Goal: Communication & Community: Answer question/provide support

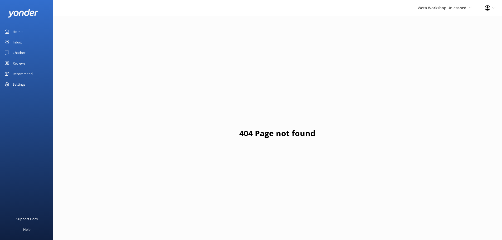
click at [24, 60] on div "Reviews" at bounding box center [19, 63] width 13 height 11
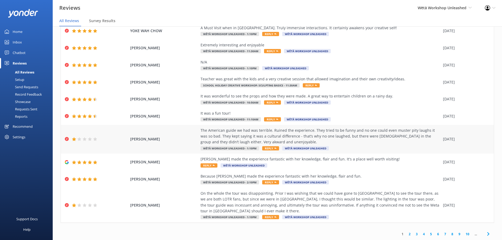
scroll to position [11, 0]
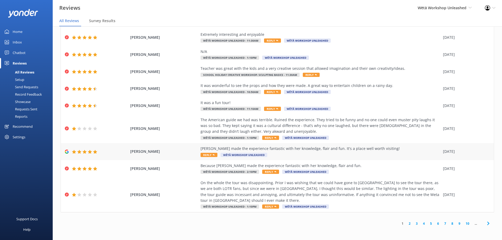
click at [203, 155] on span "Reply" at bounding box center [209, 155] width 17 height 4
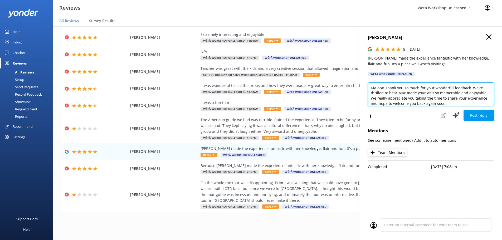
click at [385, 89] on textarea "Kia ora! Thank you so much for your wonderful feedback. We're thrilled to hear …" at bounding box center [431, 95] width 126 height 24
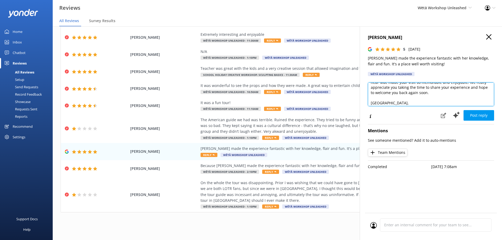
scroll to position [28, 0]
drag, startPoint x: 440, startPoint y: 99, endPoint x: 361, endPoint y: 105, distance: 79.0
click at [361, 105] on div "[PERSON_NAME] 5 [DATE] Mac made the experience fantastic with her knowledge, fl…" at bounding box center [431, 146] width 142 height 240
type textarea "Kia ora! Thank you so much for your wonderful feedback. We're thrilled to hear …"
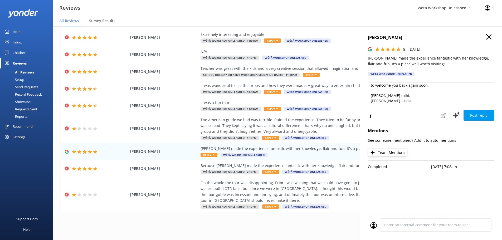
click at [485, 115] on button "Post reply" at bounding box center [479, 115] width 31 height 11
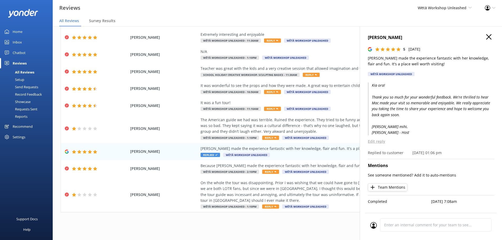
click at [486, 38] on h4 "[PERSON_NAME]" at bounding box center [431, 37] width 126 height 7
click at [488, 36] on icon "button" at bounding box center [488, 36] width 5 height 5
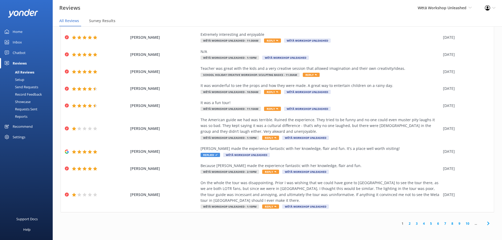
click at [406, 222] on link "2" at bounding box center [409, 223] width 7 height 5
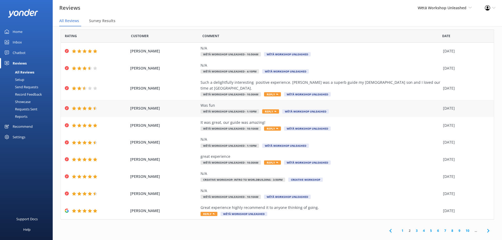
scroll to position [7, 0]
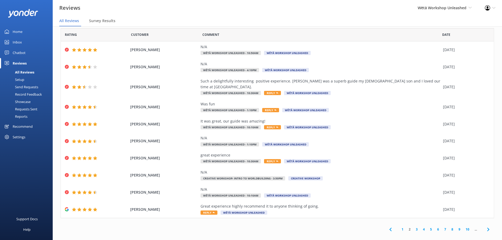
click at [413, 227] on link "3" at bounding box center [416, 229] width 7 height 5
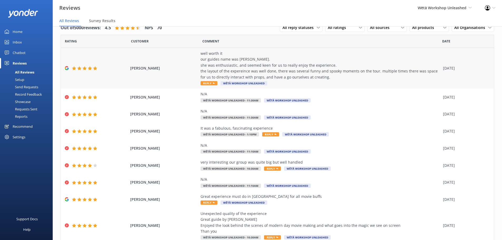
click at [208, 82] on span "Reply" at bounding box center [209, 83] width 17 height 4
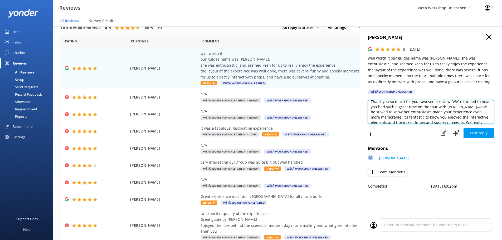
scroll to position [11, 0]
click at [482, 113] on textarea "Kia ora! Thank you so much for your awesome review! We’re thrilled to hear you …" at bounding box center [431, 112] width 126 height 24
click at [379, 117] on textarea "Kia ora! Thank you so much for your awesome review! We’re thrilled to hear you …" at bounding box center [431, 112] width 126 height 24
drag, startPoint x: 437, startPoint y: 112, endPoint x: 453, endPoint y: 112, distance: 16.6
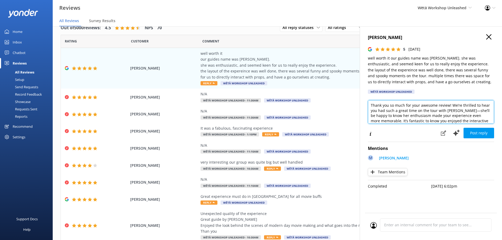
click at [441, 111] on textarea "Kia ora! Thank you so much for your awesome review! We’re thrilled to hear you …" at bounding box center [431, 112] width 126 height 24
click at [475, 114] on textarea "Kia ora! Thank you so much for your awesome review! We’re thrilled to hear you …" at bounding box center [431, 112] width 126 height 24
click at [490, 120] on textarea "Kia ora! Thank you so much for your awesome review! We’re thrilled to hear you …" at bounding box center [431, 112] width 126 height 24
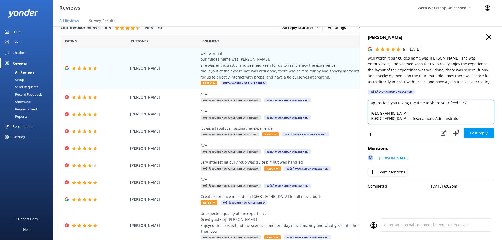
scroll to position [39, 0]
drag, startPoint x: 443, startPoint y: 118, endPoint x: 366, endPoint y: 116, distance: 76.5
click at [366, 116] on div "[PERSON_NAME] 5 [DATE] well worth it our guides name was [PERSON_NAME]. she was…" at bounding box center [431, 146] width 142 height 240
type textarea "Kia ora! Thank you so much for your awesome review! We’re thrilled to hear you …"
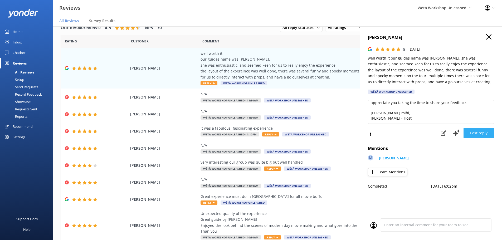
click at [479, 129] on button "Post reply" at bounding box center [479, 133] width 31 height 11
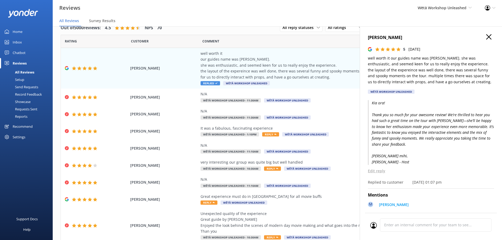
click at [486, 36] on icon "button" at bounding box center [488, 36] width 5 height 5
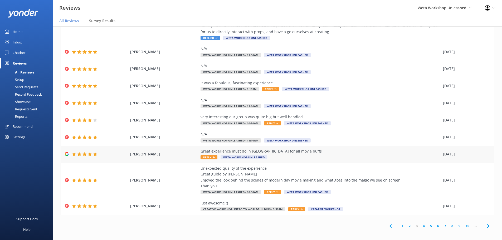
scroll to position [48, 0]
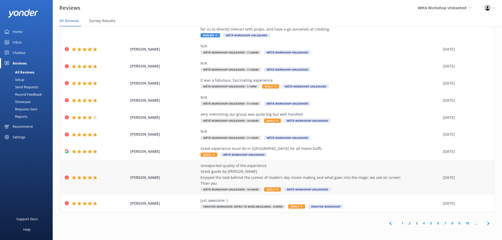
click at [269, 189] on span "Reply" at bounding box center [272, 189] width 17 height 4
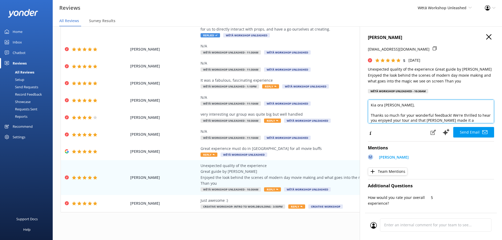
click at [389, 104] on textarea "Kia ora [PERSON_NAME], Thanks so much for your wonderful feedback! We're thrill…" at bounding box center [431, 112] width 126 height 24
click at [425, 111] on textarea "Kia ora [PERSON_NAME], Thanks so much for your wonderful feedback! We're thrill…" at bounding box center [431, 112] width 126 height 24
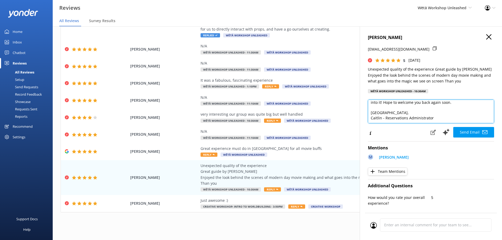
scroll to position [34, 0]
drag, startPoint x: 431, startPoint y: 119, endPoint x: 321, endPoint y: 120, distance: 110.5
click at [321, 120] on div "Out of 5000 reviews: 4.5 NPS 70 All reply statuses All reply statuses Needs a r…" at bounding box center [277, 128] width 449 height 224
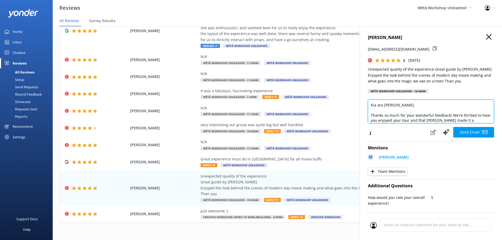
scroll to position [26, 0]
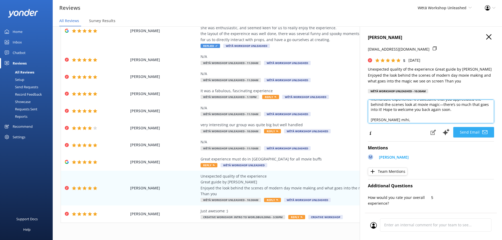
type textarea "Kia ora [PERSON_NAME], Thanks so much for your wonderful feedback! We're thrill…"
click at [471, 133] on button "Send Email" at bounding box center [473, 132] width 41 height 11
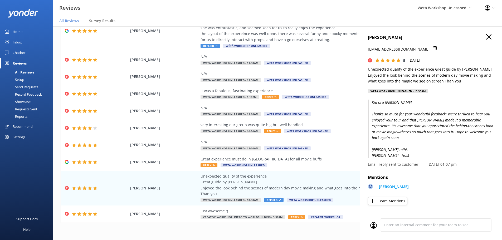
click at [490, 25] on nav "All Reviews Survey Results" at bounding box center [277, 21] width 449 height 11
click at [489, 39] on h4 "[PERSON_NAME]" at bounding box center [431, 37] width 126 height 7
click at [486, 38] on icon "button" at bounding box center [488, 36] width 5 height 5
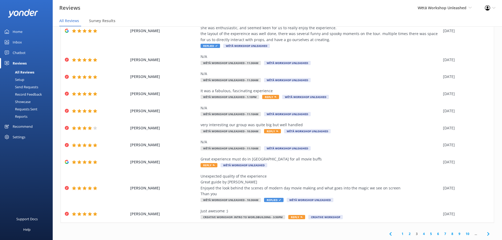
click at [420, 232] on link "4" at bounding box center [423, 233] width 7 height 5
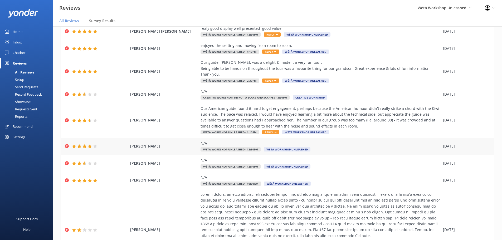
scroll to position [101, 0]
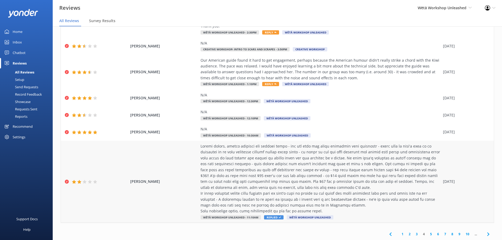
click at [325, 202] on div at bounding box center [321, 178] width 240 height 71
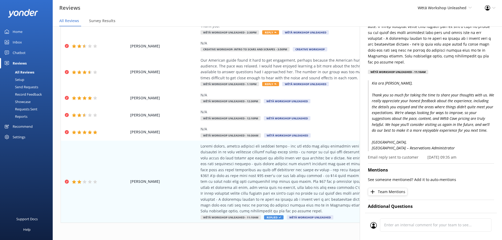
scroll to position [132, 0]
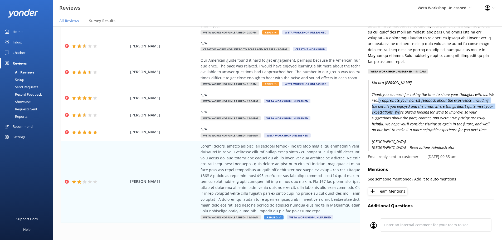
drag, startPoint x: 394, startPoint y: 95, endPoint x: 425, endPoint y: 104, distance: 32.8
click at [425, 104] on p "Kia ora [PERSON_NAME], Thank you so much for taking the time to share your thou…" at bounding box center [431, 115] width 126 height 71
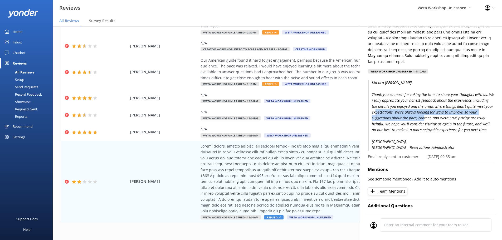
drag, startPoint x: 403, startPoint y: 105, endPoint x: 442, endPoint y: 115, distance: 40.7
click at [442, 115] on p "Kia ora [PERSON_NAME], Thank you so much for taking the time to share your thou…" at bounding box center [431, 115] width 126 height 71
click at [442, 116] on p "Kia ora [PERSON_NAME], Thank you so much for taking the time to share your thou…" at bounding box center [431, 115] width 126 height 71
drag, startPoint x: 392, startPoint y: 108, endPoint x: 420, endPoint y: 124, distance: 31.9
click at [420, 123] on p "Kia ora [PERSON_NAME], Thank you so much for taking the time to share your thou…" at bounding box center [431, 115] width 126 height 71
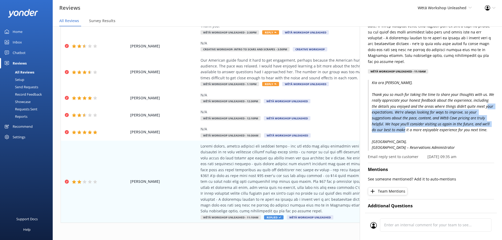
click at [420, 124] on p "Kia ora [PERSON_NAME], Thank you so much for taking the time to share your thou…" at bounding box center [431, 115] width 126 height 71
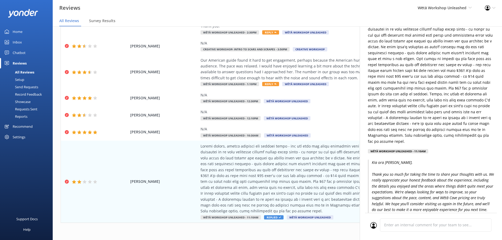
scroll to position [0, 0]
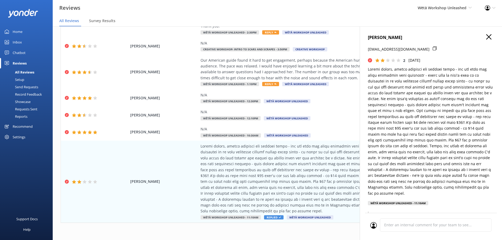
click at [486, 39] on icon "button" at bounding box center [488, 36] width 5 height 5
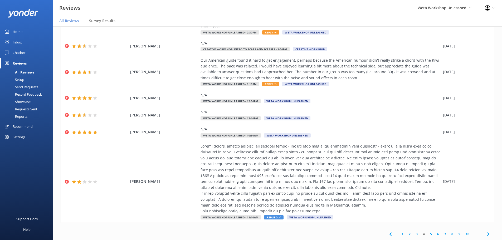
click at [428, 234] on link "5" at bounding box center [431, 234] width 7 height 5
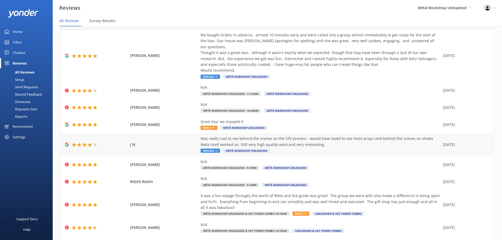
scroll to position [54, 0]
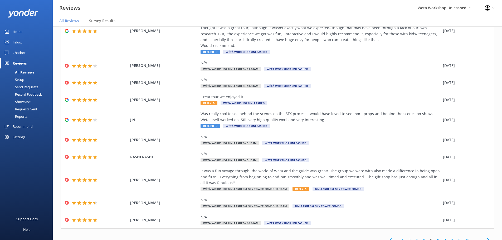
click at [401, 237] on link "1" at bounding box center [402, 239] width 7 height 5
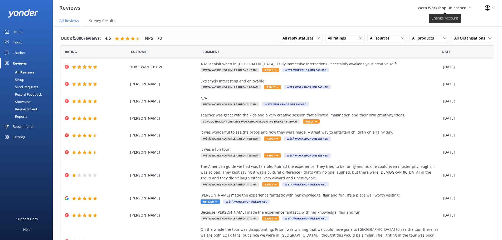
drag, startPoint x: 425, startPoint y: 7, endPoint x: 424, endPoint y: 10, distance: 3.2
click at [425, 7] on span "Wētā Workshop Unleashed" at bounding box center [442, 7] width 49 height 5
click at [439, 35] on link "Wētā Workshop" at bounding box center [452, 35] width 53 height 13
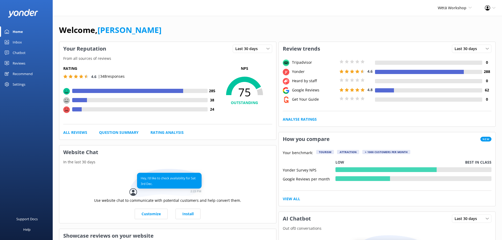
drag, startPoint x: 466, startPoint y: 8, endPoint x: 459, endPoint y: 11, distance: 7.6
click at [465, 8] on span "Wētā Workshop" at bounding box center [452, 7] width 29 height 5
click at [442, 31] on link "Wētā Workshop" at bounding box center [452, 35] width 53 height 13
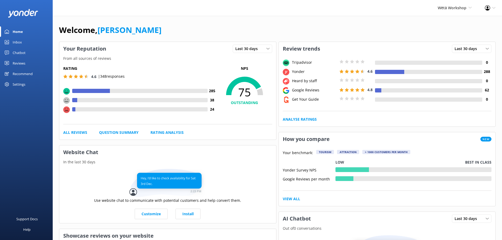
click at [450, 7] on span "Wētā Workshop" at bounding box center [452, 7] width 29 height 5
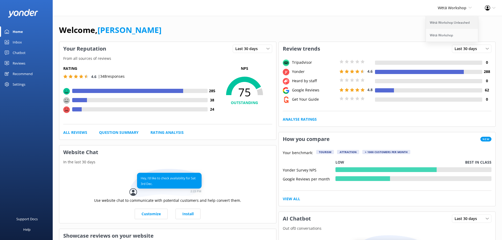
click at [443, 19] on link "Wētā Workshop Unleashed" at bounding box center [452, 22] width 53 height 13
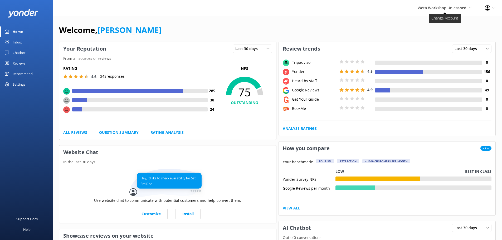
click at [431, 8] on span "Wētā Workshop Unleashed" at bounding box center [442, 7] width 49 height 5
click at [435, 37] on link "Wētā Workshop" at bounding box center [452, 35] width 53 height 13
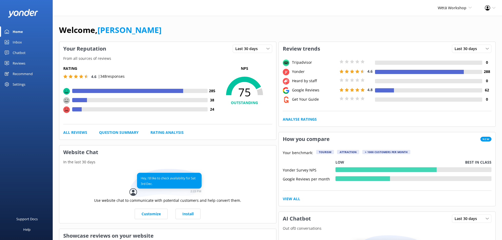
click at [23, 62] on div "Reviews" at bounding box center [19, 63] width 13 height 11
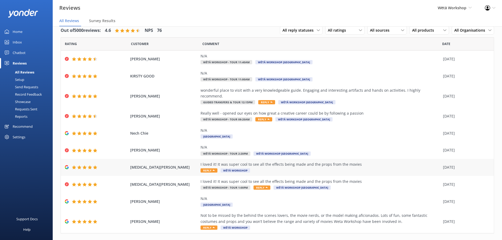
scroll to position [12, 0]
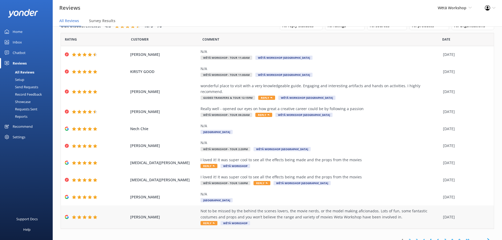
click at [213, 222] on icon at bounding box center [214, 223] width 2 height 2
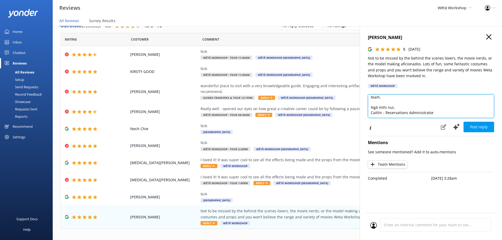
scroll to position [34, 0]
drag, startPoint x: 461, startPoint y: 115, endPoint x: 370, endPoint y: 109, distance: 91.4
click at [371, 115] on textarea "Kia ora there, Thank you so much for your wonderful review! We're thrilled to h…" at bounding box center [431, 106] width 126 height 24
type textarea "Kia ora there, Thank you so much for your wonderful review! We're thrilled to h…"
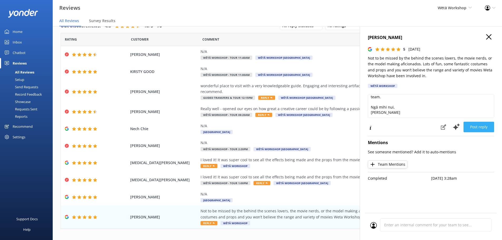
click at [479, 128] on button "Post reply" at bounding box center [479, 127] width 31 height 11
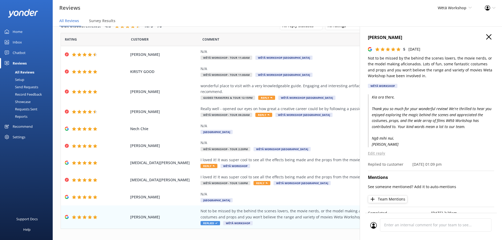
click at [489, 34] on h4 "[PERSON_NAME]" at bounding box center [431, 37] width 126 height 7
click at [483, 33] on div "[PERSON_NAME] 5 [DATE] Not to be missed by the behind the scenes lovers, the mo…" at bounding box center [431, 146] width 142 height 240
click at [486, 36] on icon "button" at bounding box center [488, 36] width 5 height 5
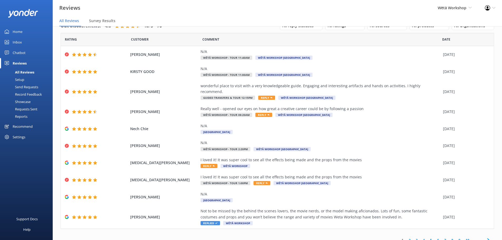
click at [407, 238] on link "2" at bounding box center [409, 240] width 7 height 5
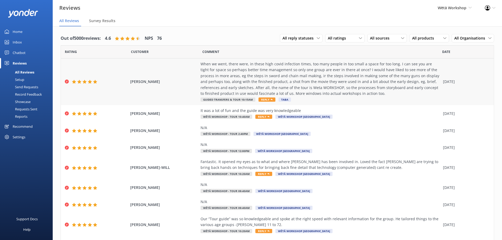
click at [255, 64] on div "When we went, there were, in these high covid infection times, too many people …" at bounding box center [321, 78] width 240 height 35
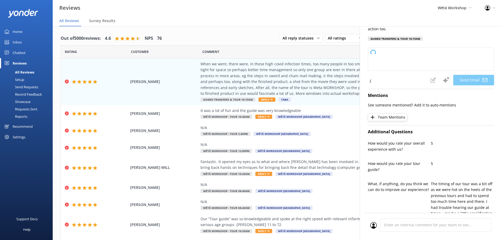
scroll to position [158, 0]
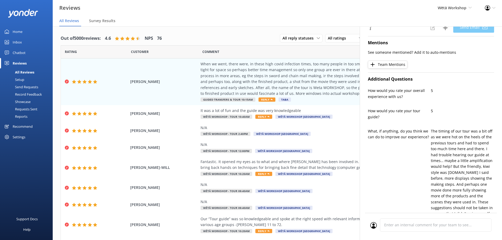
type textarea "Kia ora [PERSON_NAME], Thank you so much for your thoughtful feedback and for t…"
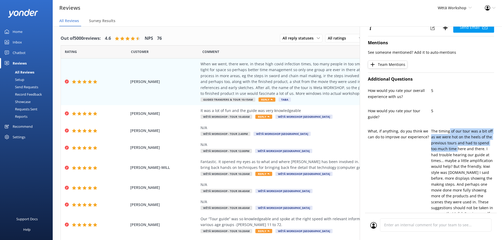
drag, startPoint x: 447, startPoint y: 132, endPoint x: 457, endPoint y: 148, distance: 20.0
click at [457, 148] on p "The timing of our tour was a bit off as we were hot on the heels of the previou…" at bounding box center [462, 187] width 63 height 118
click at [457, 149] on p "The timing of our tour was a bit off as we were hot on the heels of the previou…" at bounding box center [462, 187] width 63 height 118
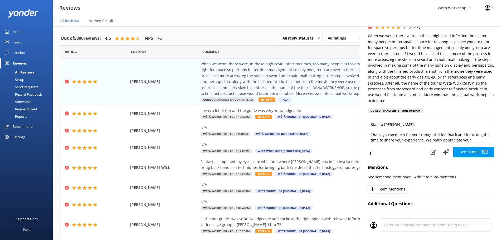
scroll to position [0, 0]
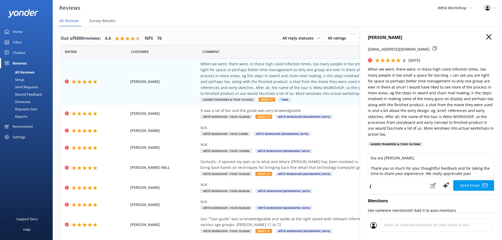
click at [482, 36] on h4 "[PERSON_NAME]" at bounding box center [431, 37] width 126 height 7
click at [482, 35] on h4 "[PERSON_NAME]" at bounding box center [431, 37] width 126 height 7
click at [486, 37] on icon "button" at bounding box center [488, 36] width 5 height 5
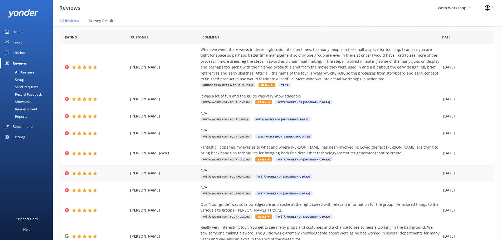
scroll to position [26, 0]
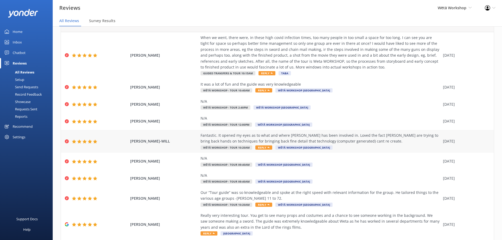
click at [258, 146] on span "Reply" at bounding box center [263, 147] width 17 height 4
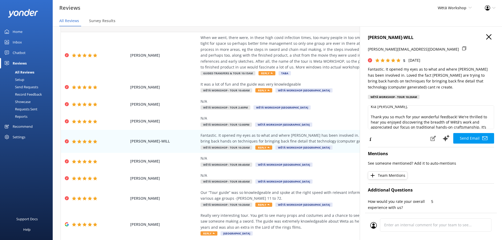
scroll to position [0, 0]
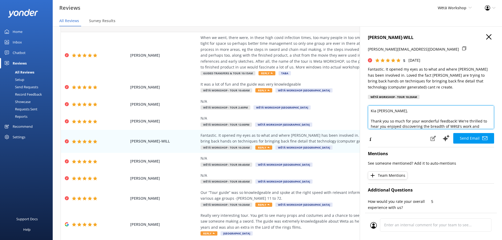
click at [486, 127] on textarea "Kia [PERSON_NAME], Thank you so much for your wonderful feedback! We're thrille…" at bounding box center [431, 117] width 126 height 24
drag, startPoint x: 446, startPoint y: 125, endPoint x: 341, endPoint y: 127, distance: 105.2
click at [341, 127] on div "Out of 5000 reviews: 4.6 NPS 76 All reply statuses All reply statuses Needs a r…" at bounding box center [277, 138] width 449 height 224
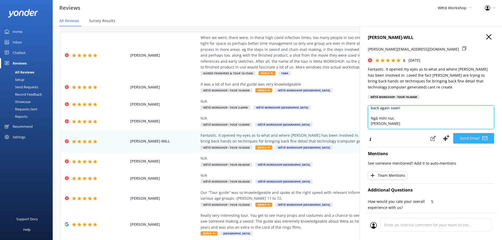
type textarea "Kia [PERSON_NAME], Thank you so much for your wonderful feedback! We're thrille…"
click at [472, 134] on button "Send Email" at bounding box center [473, 138] width 41 height 11
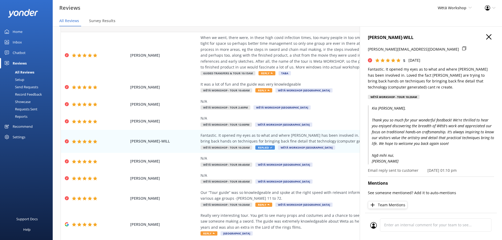
click at [486, 35] on icon "button" at bounding box center [488, 36] width 5 height 5
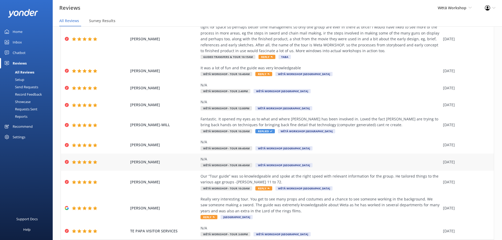
scroll to position [60, 0]
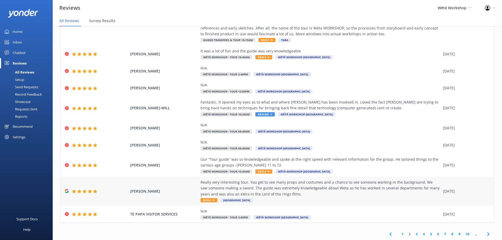
click at [209, 199] on span "Reply" at bounding box center [209, 200] width 17 height 4
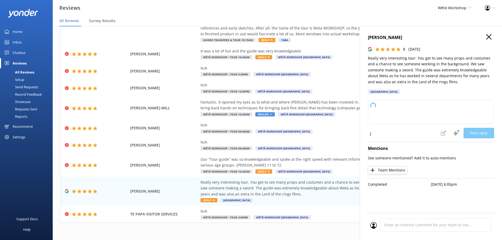
type textarea "Kia ora, Thank you so much for your wonderful feedback! We're delighted to hear…"
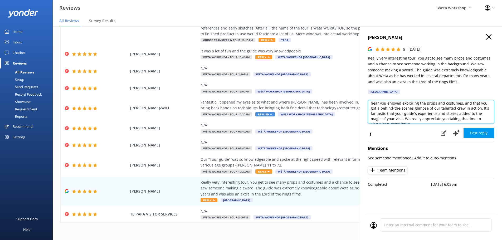
scroll to position [23, 0]
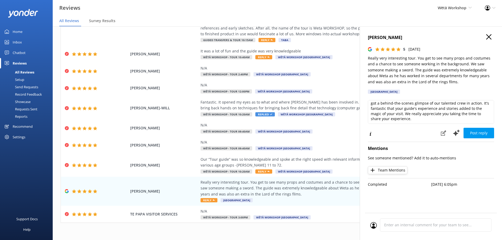
click at [491, 37] on icon "button" at bounding box center [488, 36] width 5 height 5
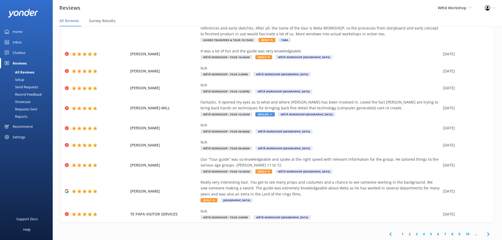
click at [414, 234] on link "3" at bounding box center [416, 234] width 7 height 5
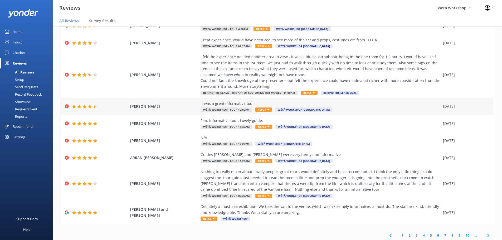
scroll to position [60, 0]
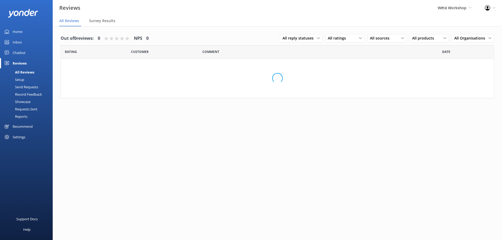
scroll to position [11, 0]
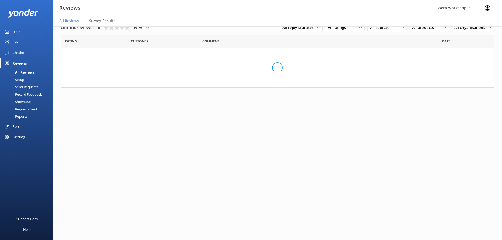
click at [460, 4] on div "Wētā Workshop Wētā Workshop Unleashed Wētā Workshop" at bounding box center [454, 8] width 47 height 16
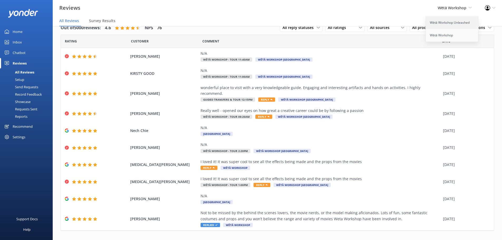
click at [445, 25] on link "Wētā Workshop Unleashed" at bounding box center [452, 22] width 53 height 13
